Goal: Task Accomplishment & Management: Use online tool/utility

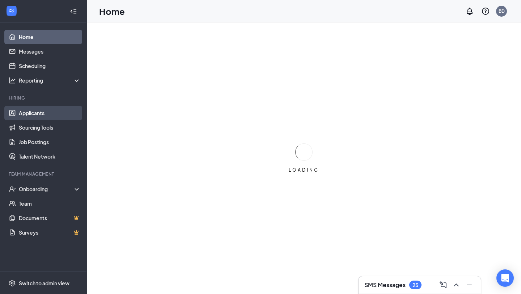
click at [35, 112] on link "Applicants" at bounding box center [50, 113] width 62 height 14
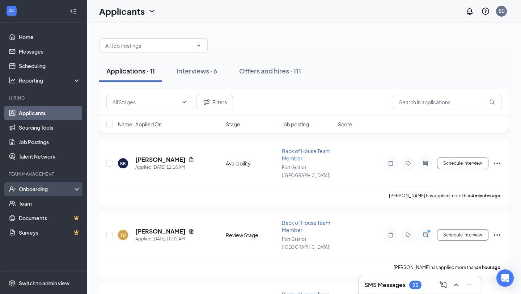
click at [32, 191] on div "Onboarding" at bounding box center [47, 188] width 56 height 7
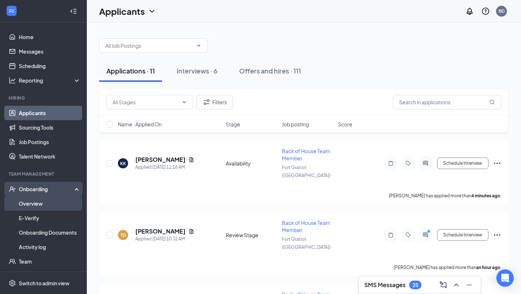
click at [33, 201] on link "Overview" at bounding box center [50, 203] width 62 height 14
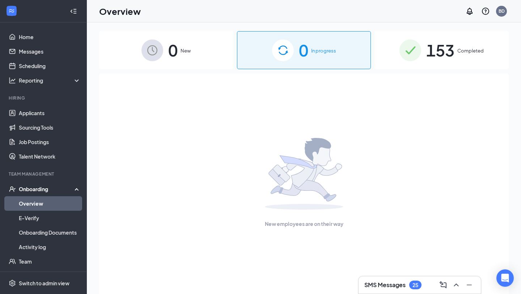
click at [434, 55] on span "153" at bounding box center [441, 50] width 28 height 25
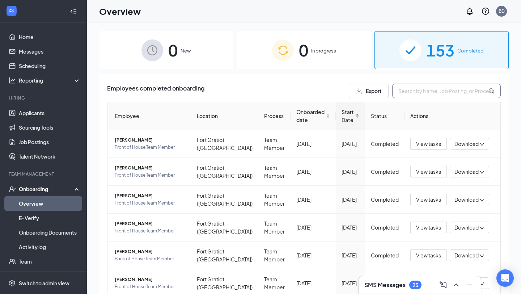
click at [423, 90] on input "text" at bounding box center [446, 91] width 109 height 14
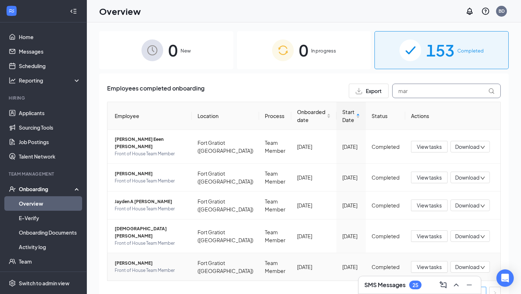
type input "mar"
click at [312, 263] on div "[DATE]" at bounding box center [314, 267] width 34 height 8
click at [138, 260] on span "[PERSON_NAME]" at bounding box center [150, 263] width 71 height 7
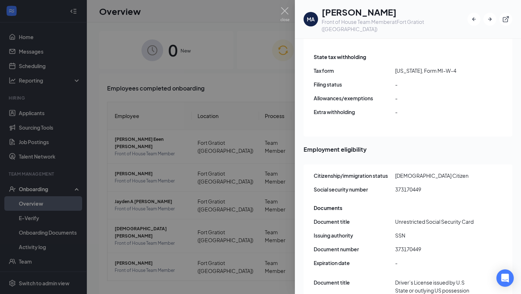
scroll to position [937, 0]
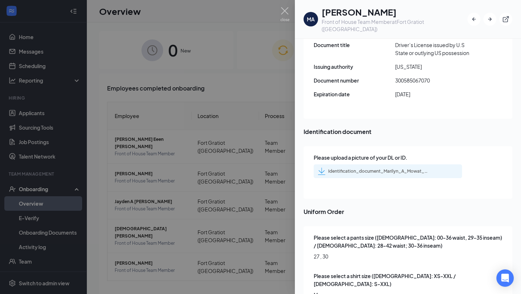
click at [249, 93] on div at bounding box center [260, 147] width 521 height 294
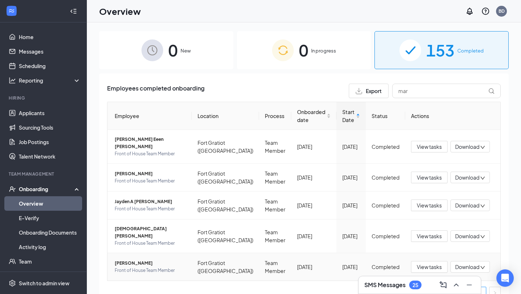
click at [131, 260] on span "[PERSON_NAME]" at bounding box center [150, 263] width 71 height 7
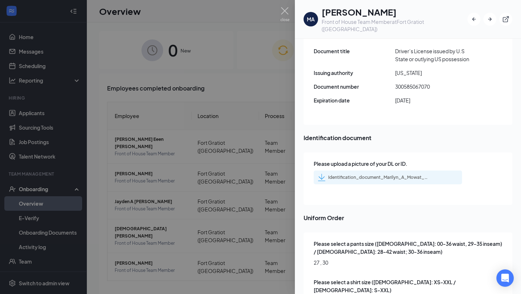
scroll to position [937, 0]
